Goal: Information Seeking & Learning: Learn about a topic

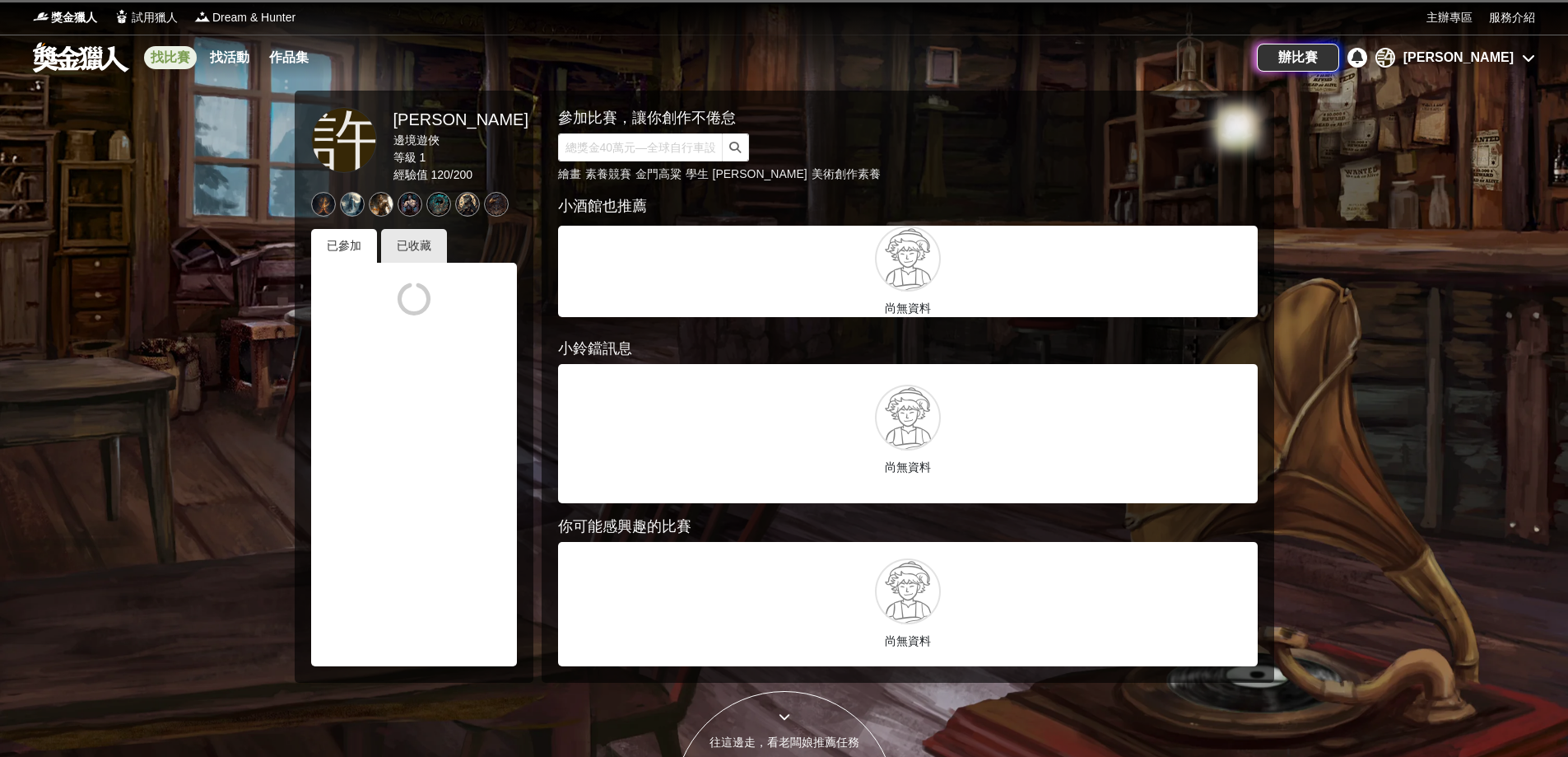
click at [167, 66] on link "找比賽" at bounding box center [170, 57] width 52 height 23
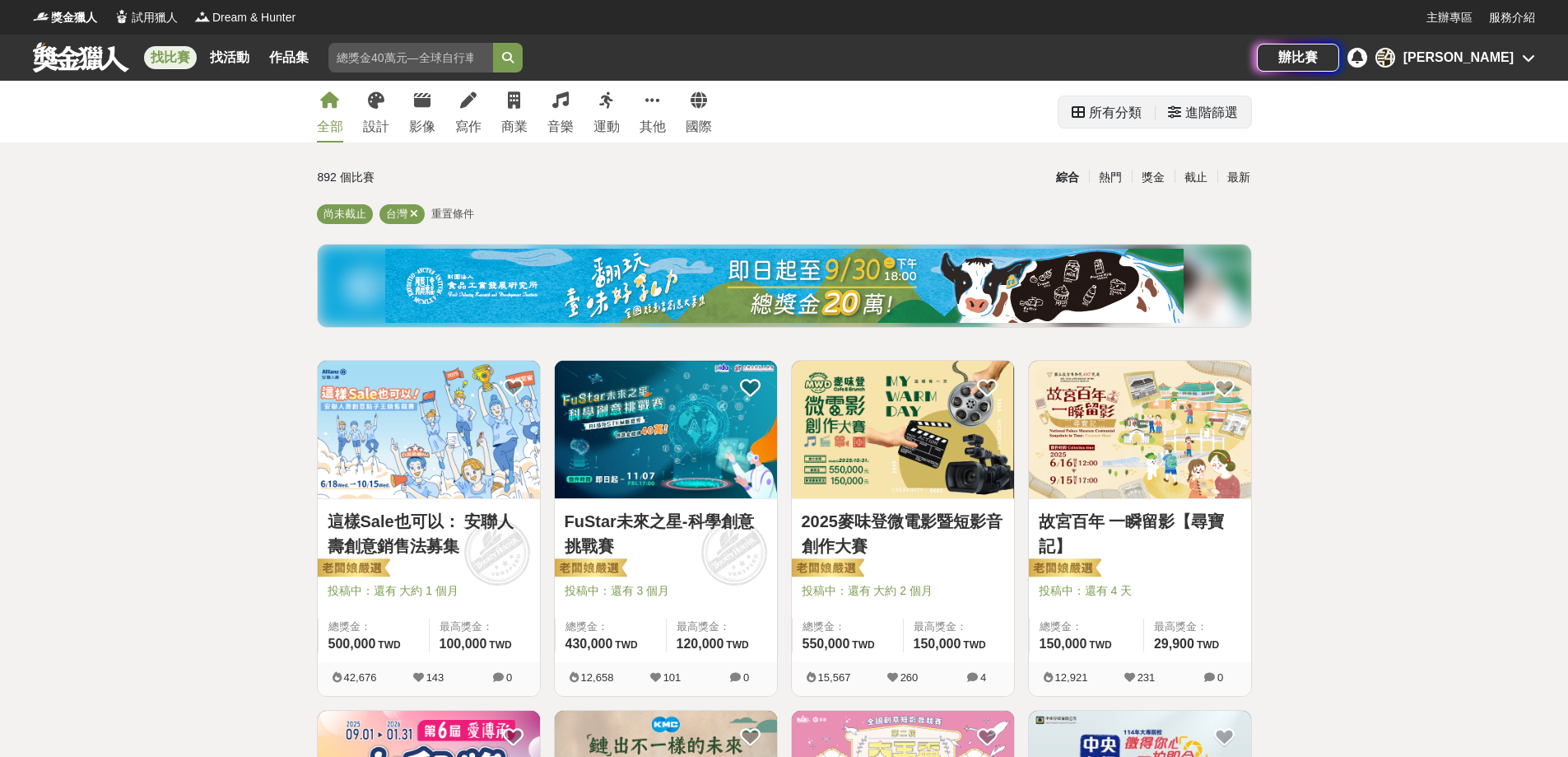
click at [1129, 114] on div "所有分類" at bounding box center [1115, 113] width 52 height 33
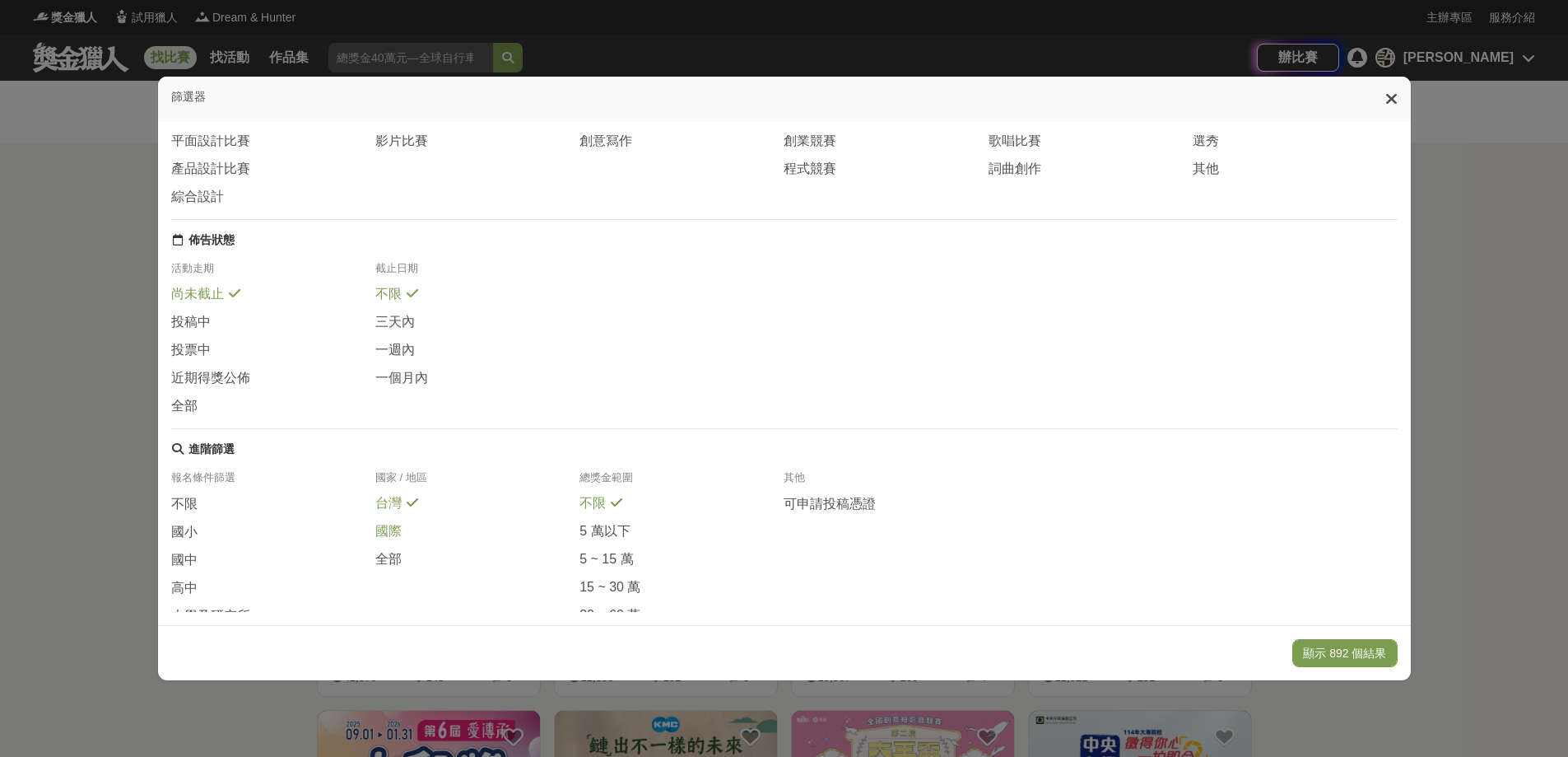
scroll to position [141, 0]
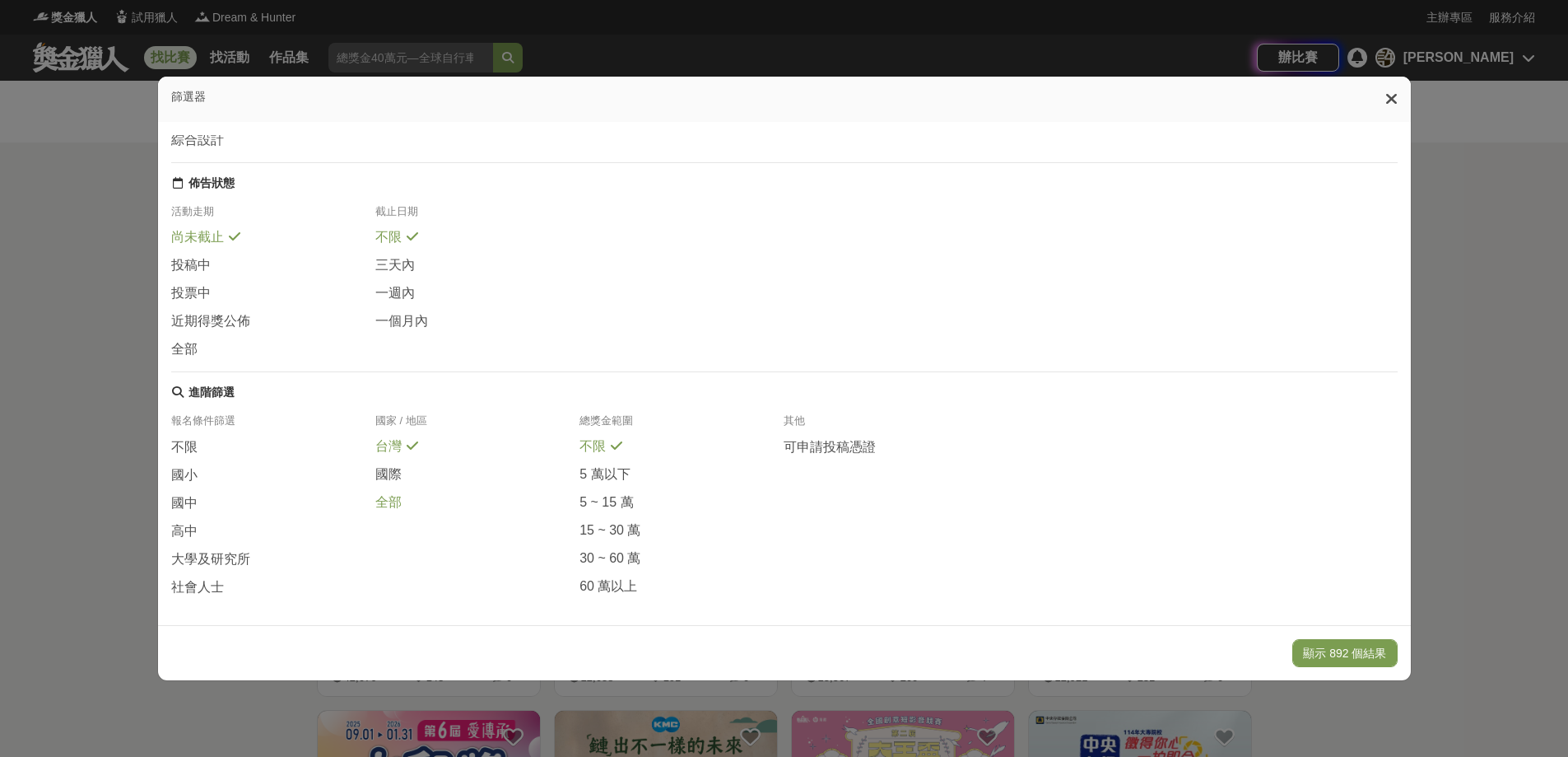
click at [397, 497] on div "全部" at bounding box center [477, 502] width 204 height 18
click at [178, 467] on span "國小" at bounding box center [184, 475] width 27 height 17
click at [1361, 645] on button "顯示 82 個結果" at bounding box center [1347, 653] width 98 height 28
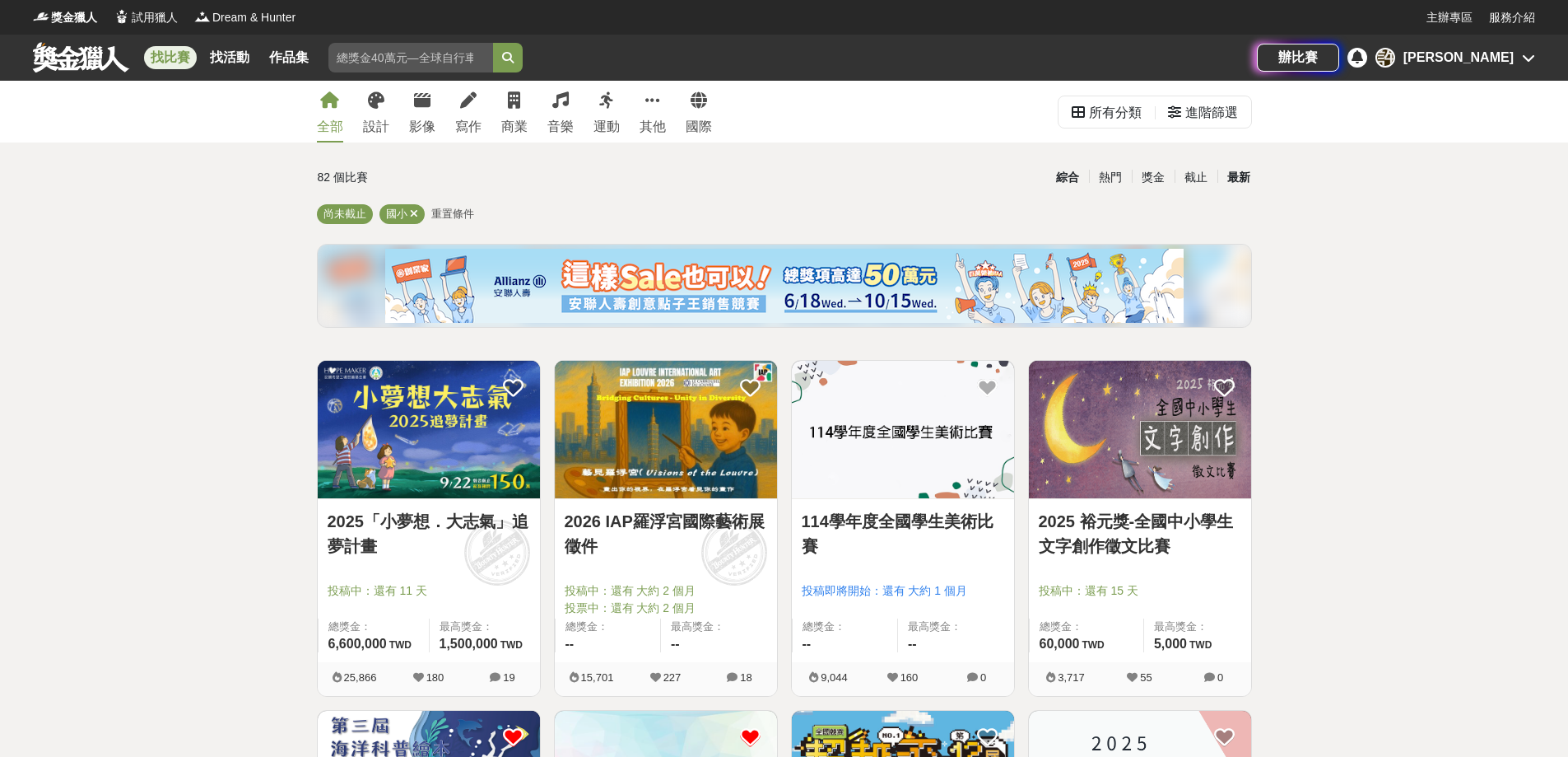
click at [1245, 178] on div "最新" at bounding box center [1239, 177] width 43 height 29
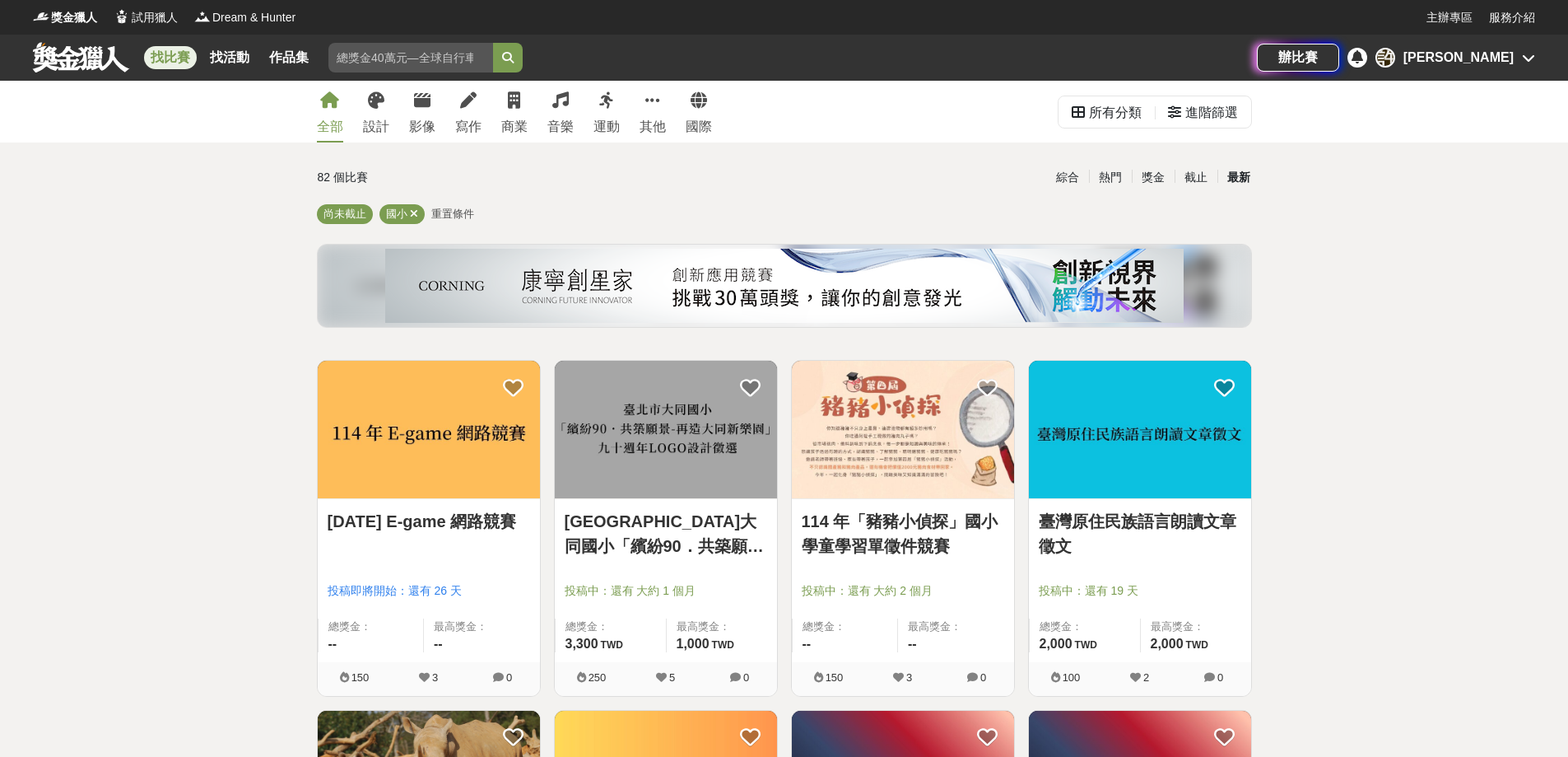
click at [1233, 177] on div "最新" at bounding box center [1239, 177] width 43 height 29
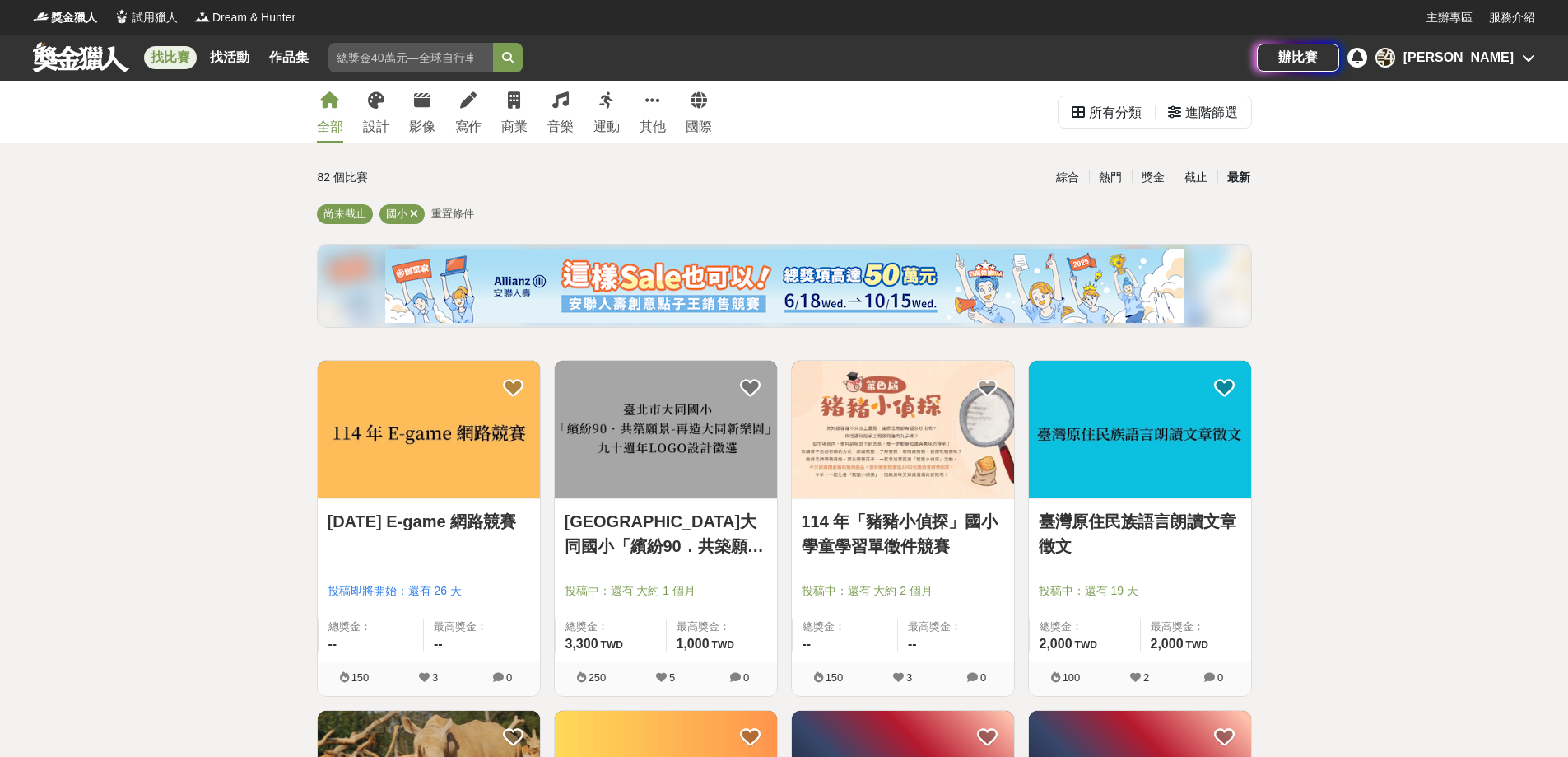
click at [395, 422] on img at bounding box center [429, 429] width 223 height 137
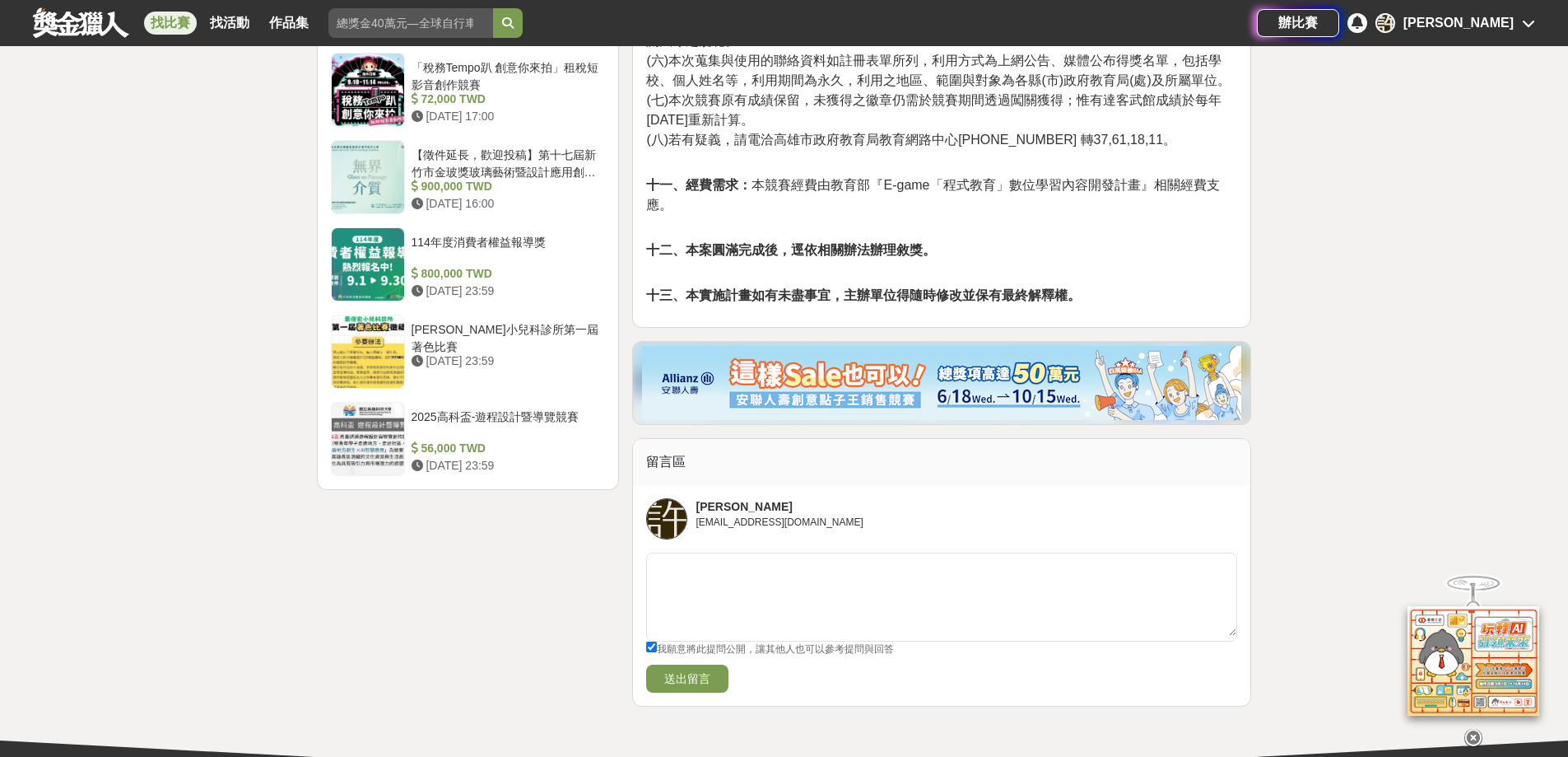
scroll to position [2059, 0]
